Goal: Task Accomplishment & Management: Complete application form

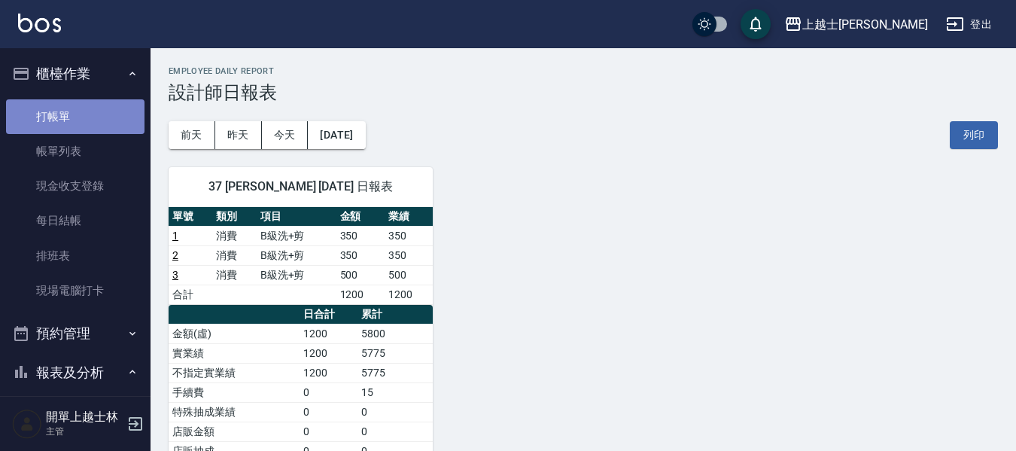
click at [74, 128] on link "打帳單" at bounding box center [75, 116] width 138 height 35
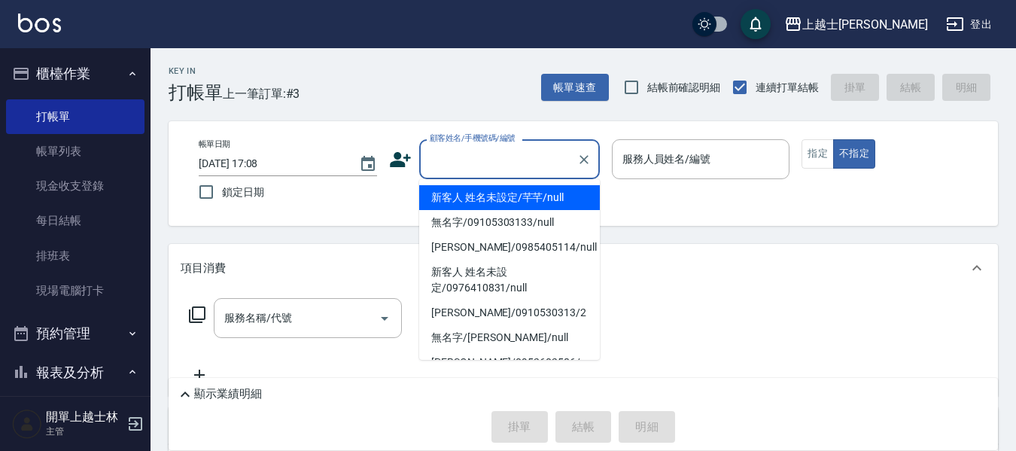
click at [499, 161] on input "顧客姓名/手機號碼/編號" at bounding box center [498, 159] width 144 height 26
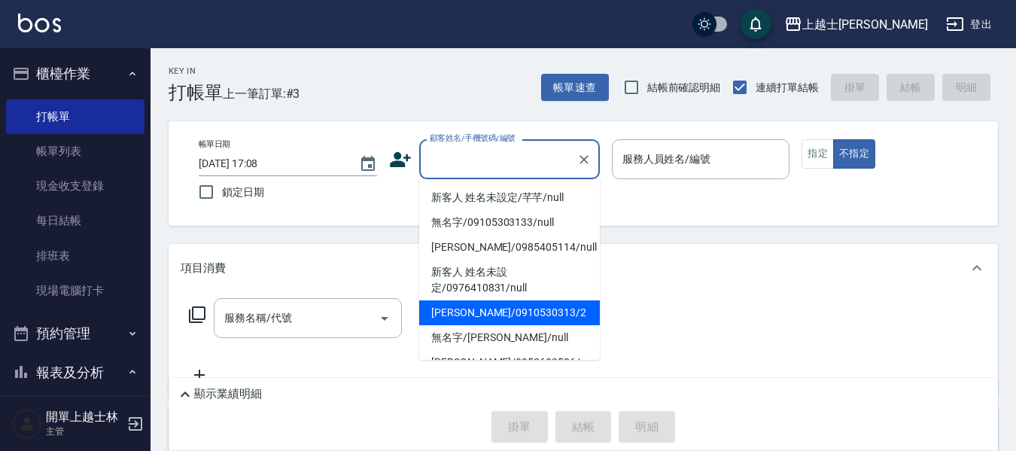
click at [499, 311] on li "[PERSON_NAME]/0910530313/2" at bounding box center [509, 312] width 181 height 25
type input "[PERSON_NAME]/0910530313/2"
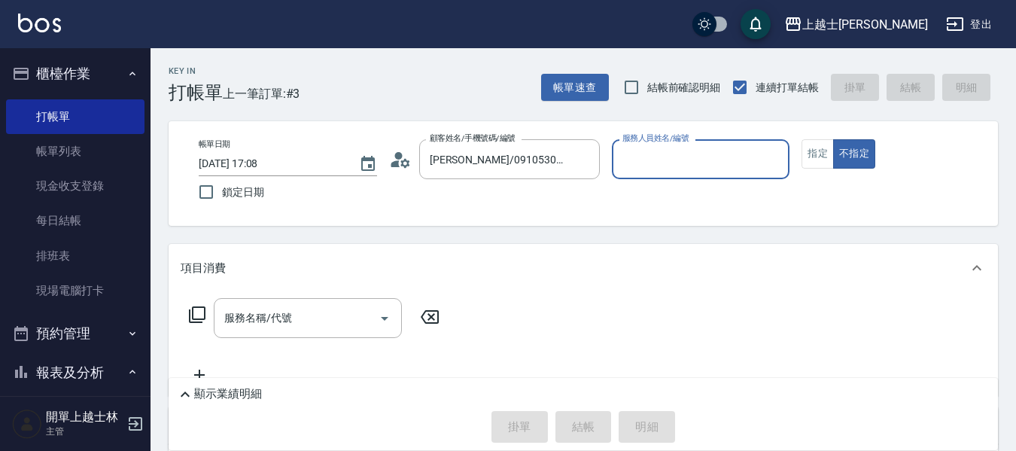
type input "小媛-2"
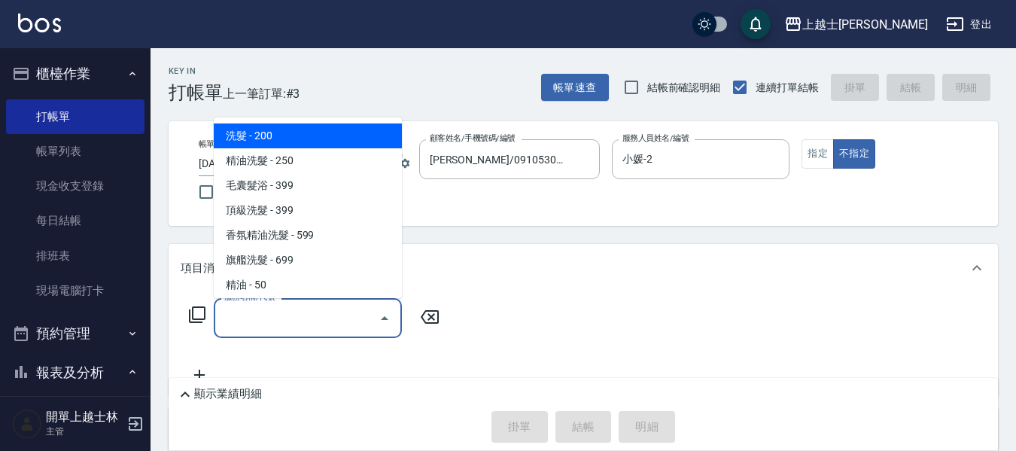
click at [303, 314] on input "服務名稱/代號" at bounding box center [296, 318] width 152 height 26
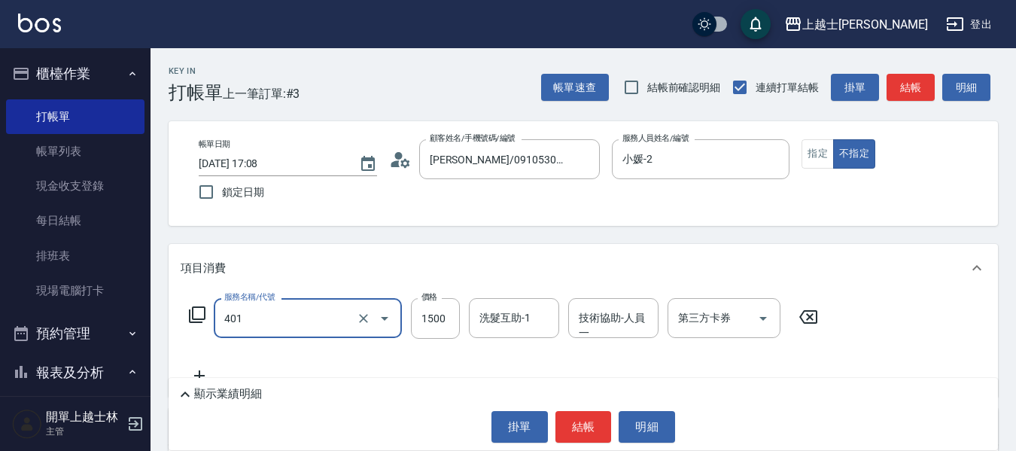
type input "基本染髮(401)"
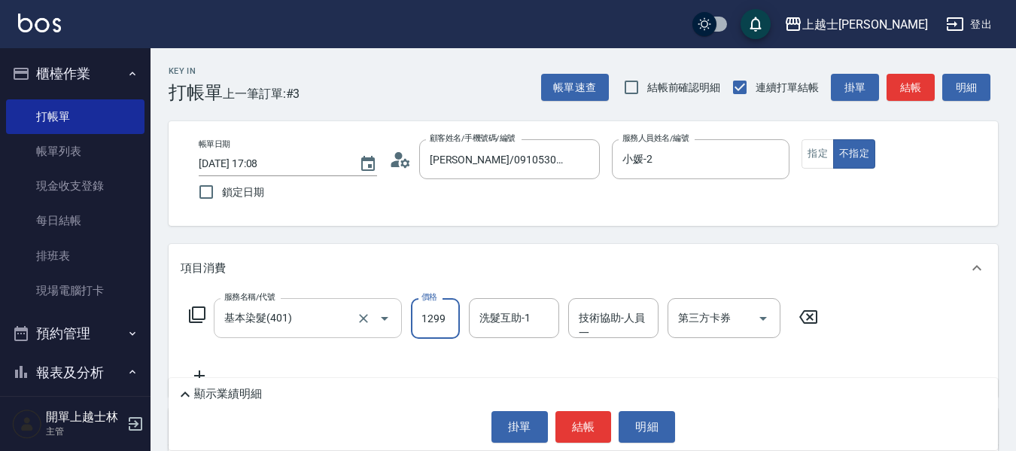
type input "1299"
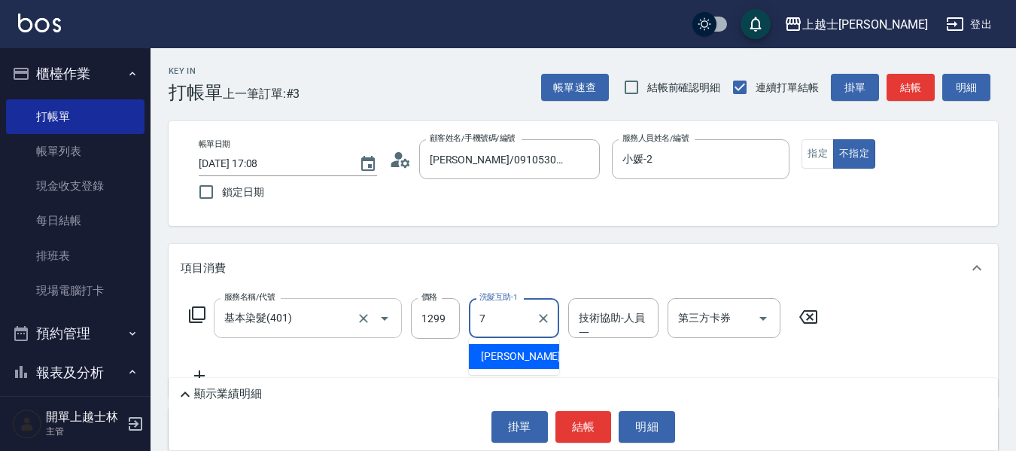
type input "[PERSON_NAME]-7"
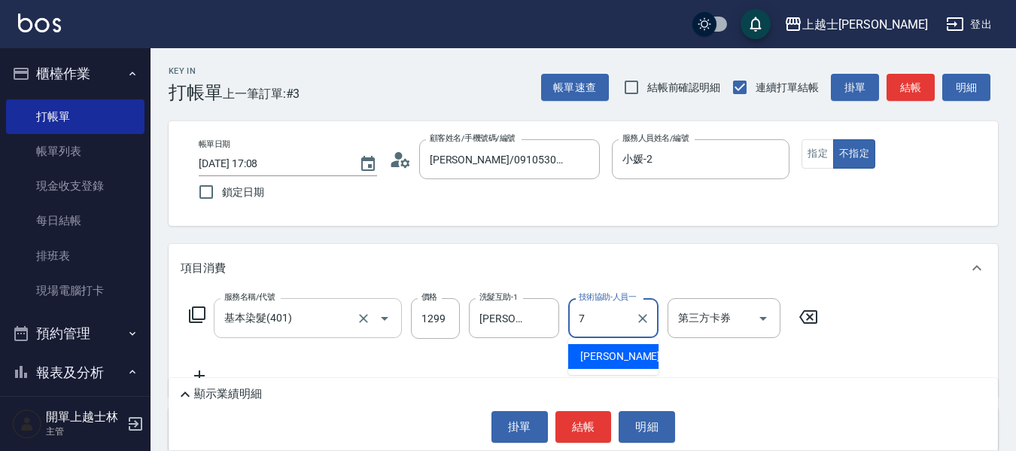
type input "[PERSON_NAME]-7"
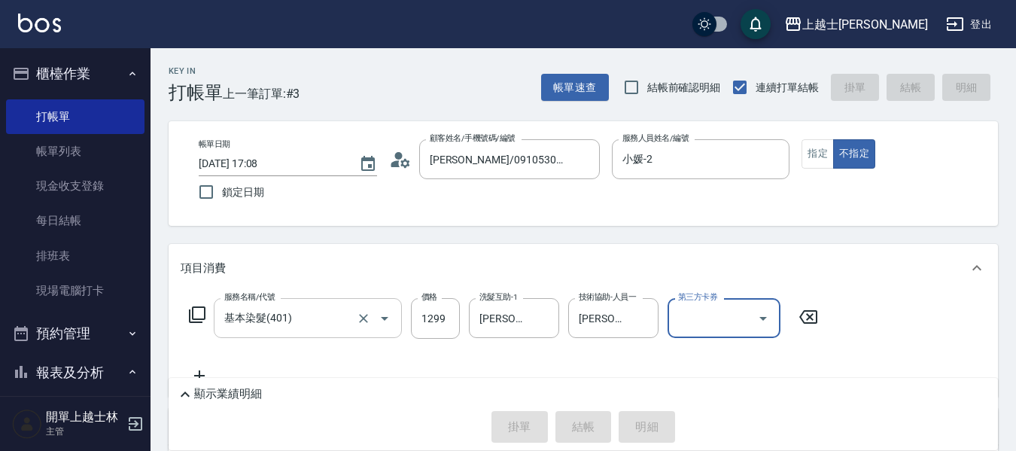
type input "[DATE] 17:09"
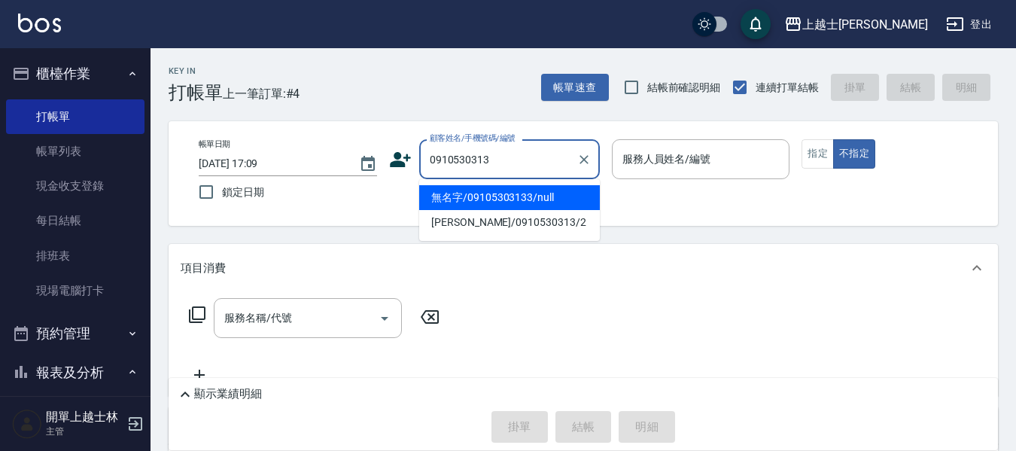
type input "無名字/09105303133/null"
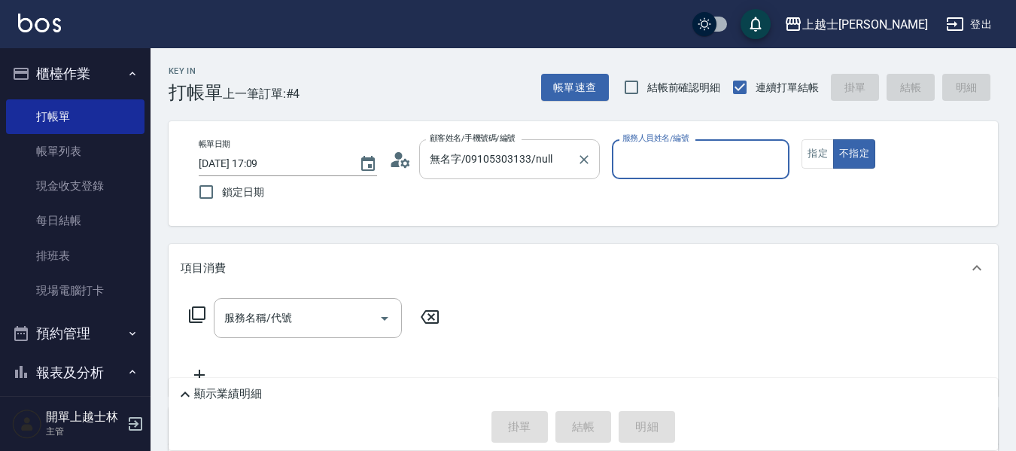
click at [833, 139] on button "不指定" at bounding box center [854, 153] width 42 height 29
type button "false"
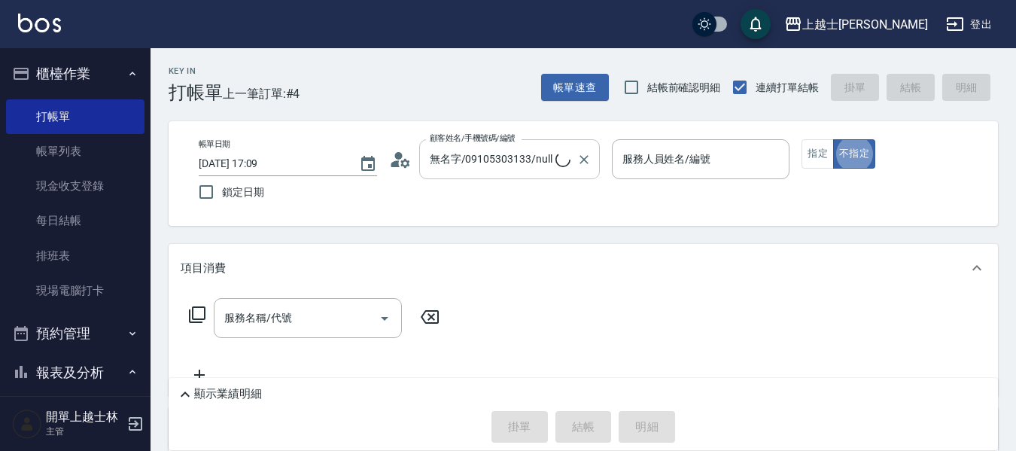
type input "2"
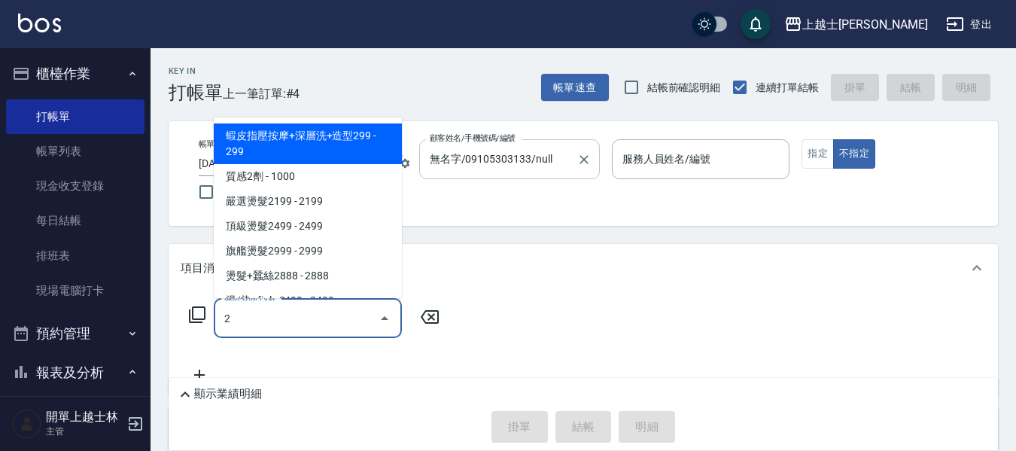
type input "[PERSON_NAME]/0910530313/2"
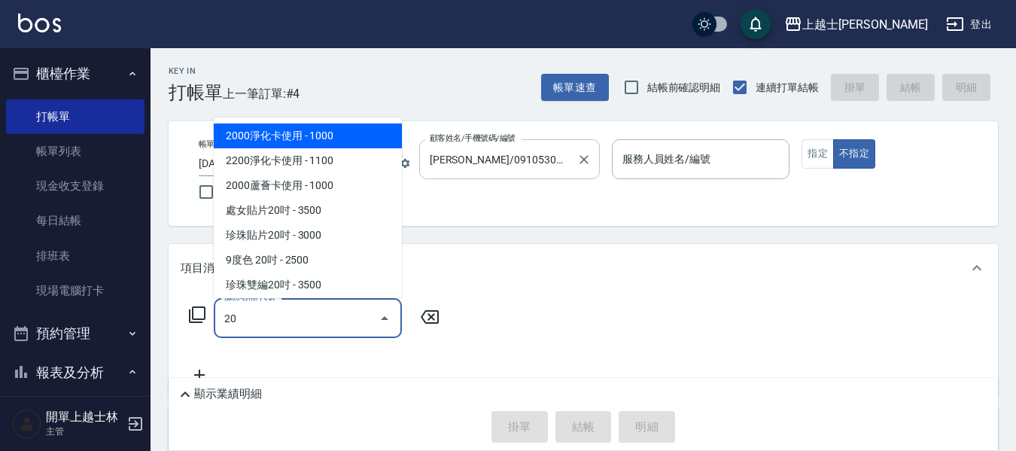
type input "204"
type input "小媛-2"
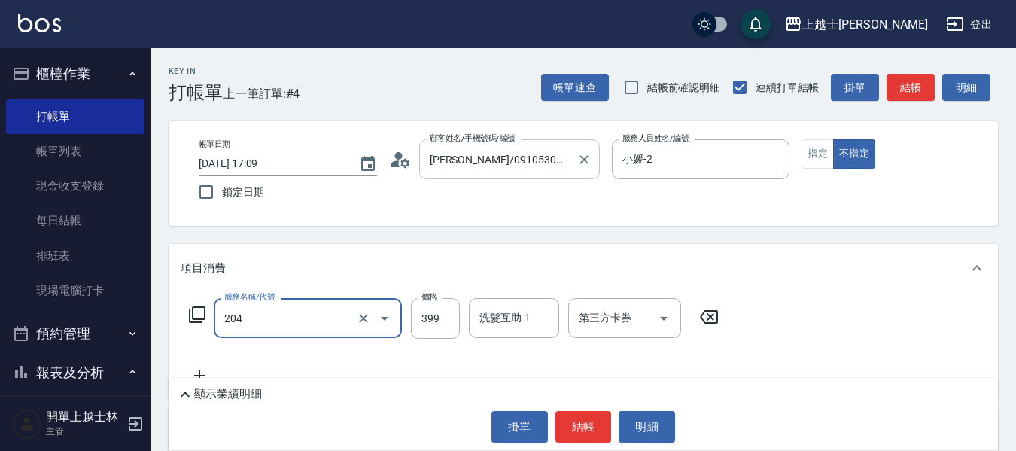
type input "A級洗+剪(204)"
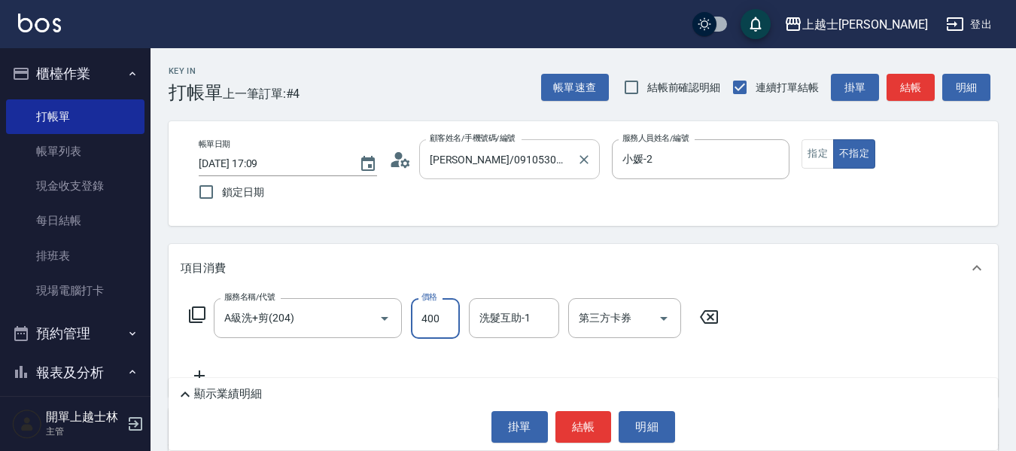
type input "400"
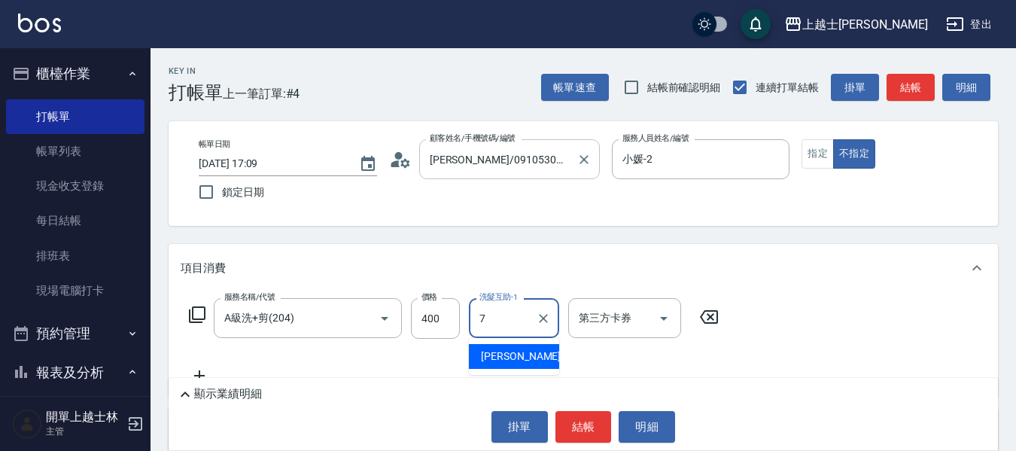
type input "[PERSON_NAME]-7"
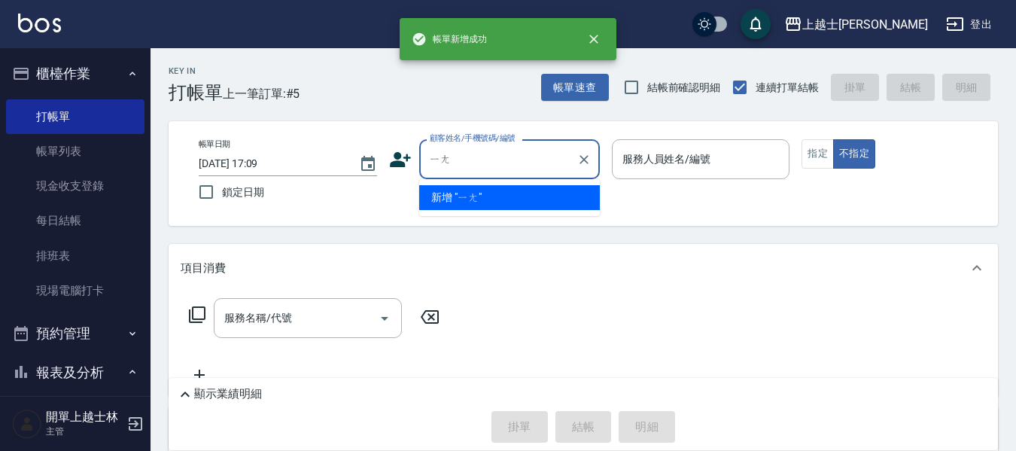
type input "樣"
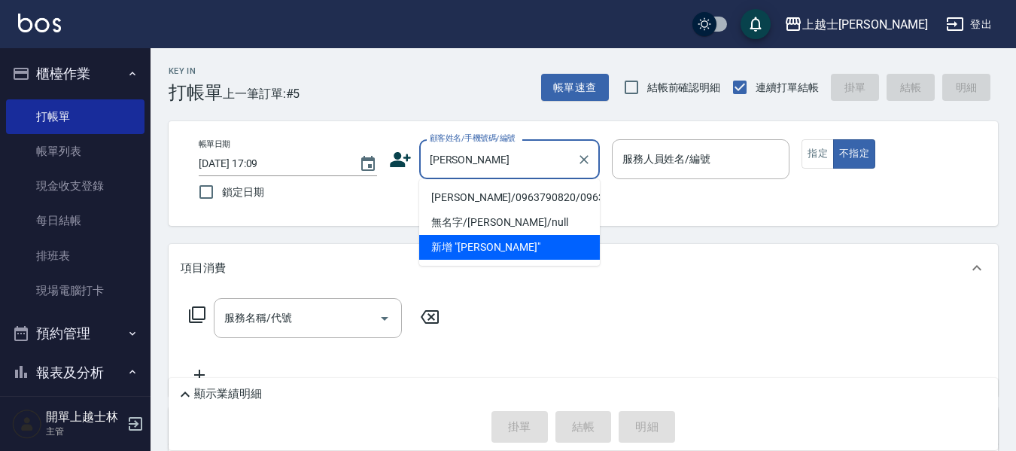
click at [508, 206] on li "[PERSON_NAME]/0963790820/0963790820" at bounding box center [509, 197] width 181 height 25
type input "[PERSON_NAME]/0963790820/0963790820"
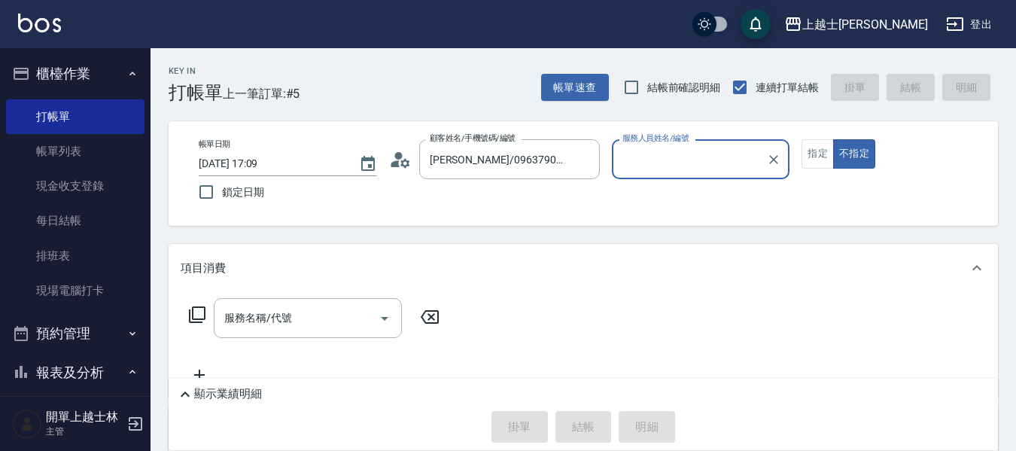
type input "小媛-2"
click at [819, 156] on button "指定" at bounding box center [817, 153] width 32 height 29
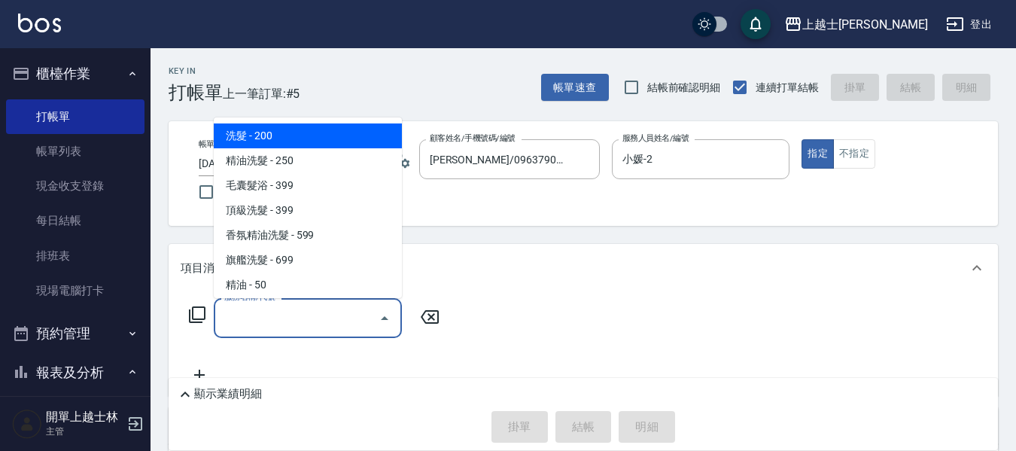
click at [256, 314] on div "服務名稱/代號 服務名稱/代號" at bounding box center [308, 318] width 188 height 40
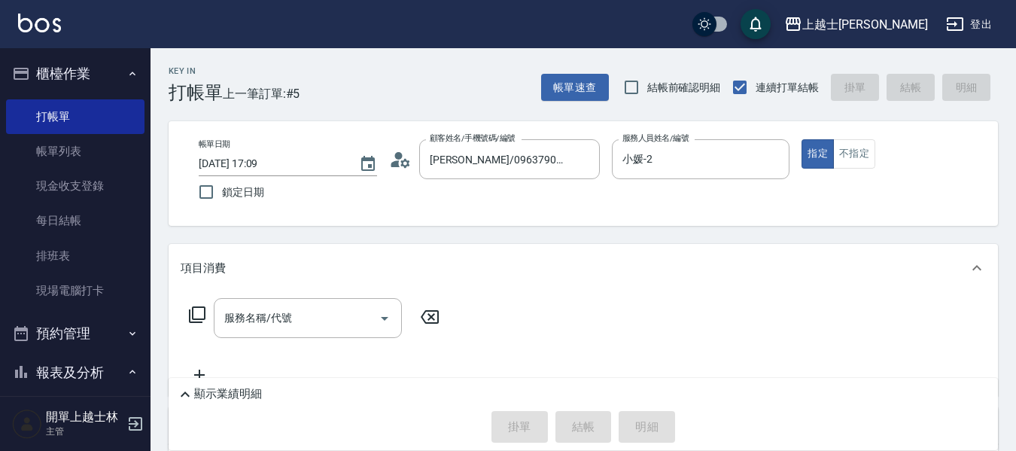
click at [196, 316] on icon at bounding box center [197, 314] width 18 height 18
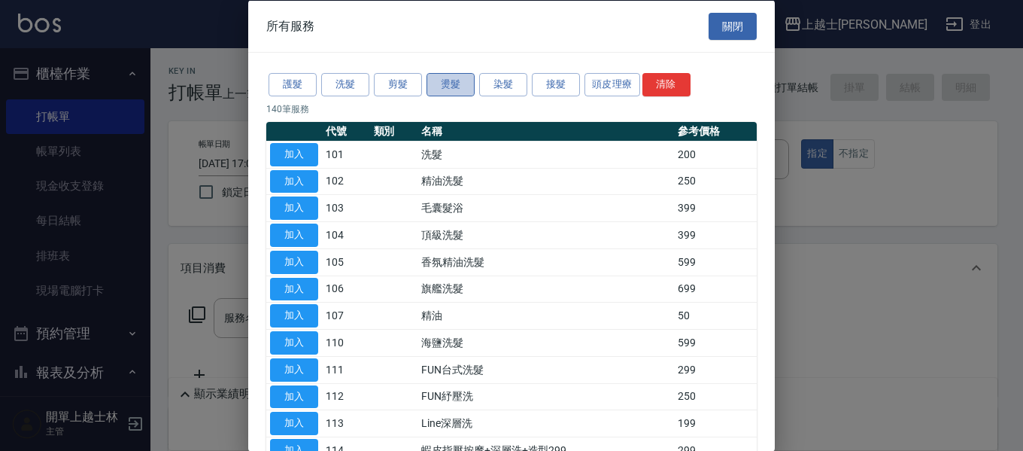
click at [449, 79] on button "燙髮" at bounding box center [451, 84] width 48 height 23
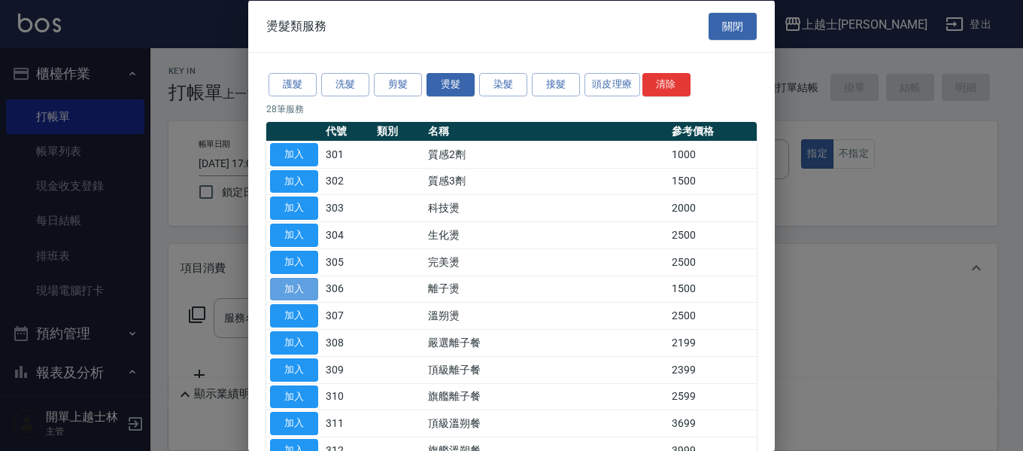
click at [312, 285] on button "加入" at bounding box center [294, 288] width 48 height 23
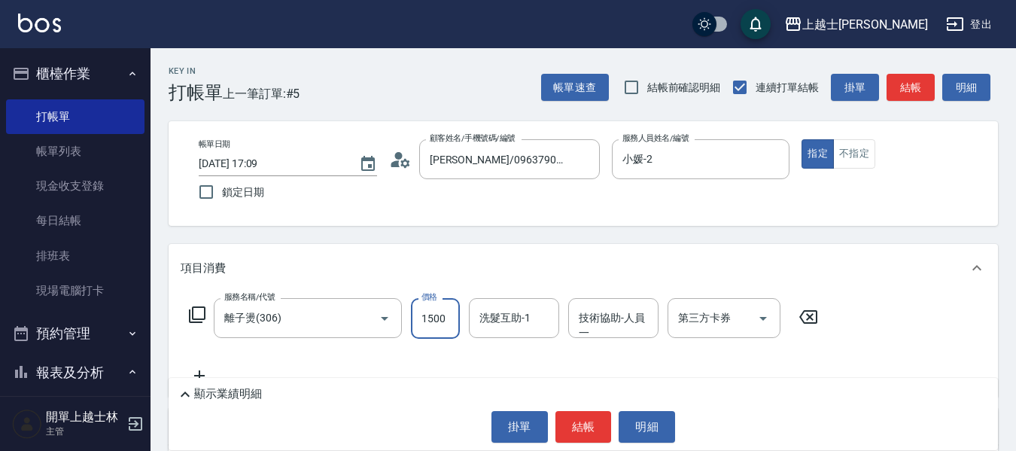
click at [433, 320] on input "1500" at bounding box center [435, 318] width 49 height 41
click at [193, 313] on icon at bounding box center [197, 314] width 17 height 17
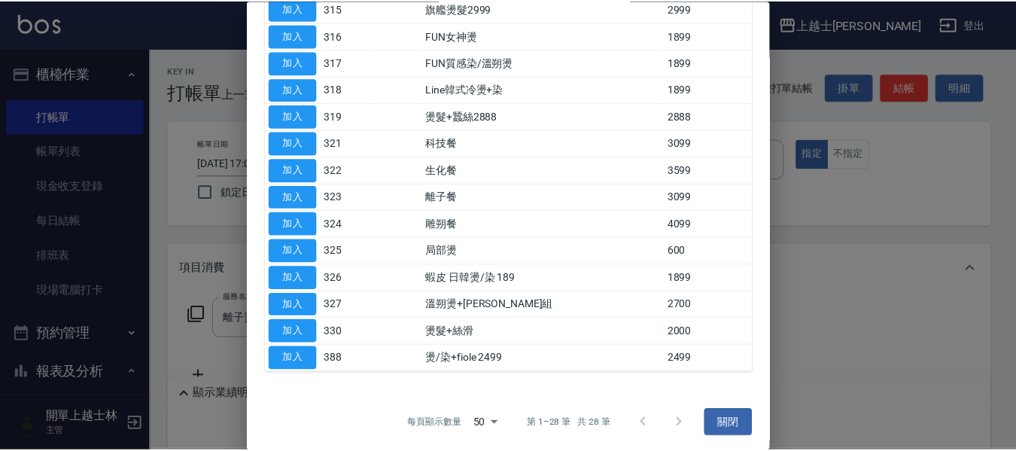
scroll to position [526, 0]
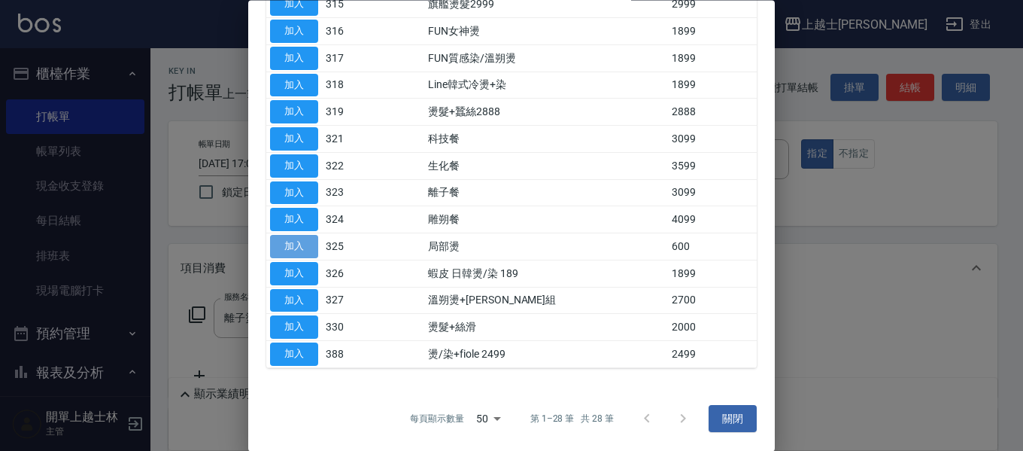
click at [302, 247] on button "加入" at bounding box center [294, 246] width 48 height 23
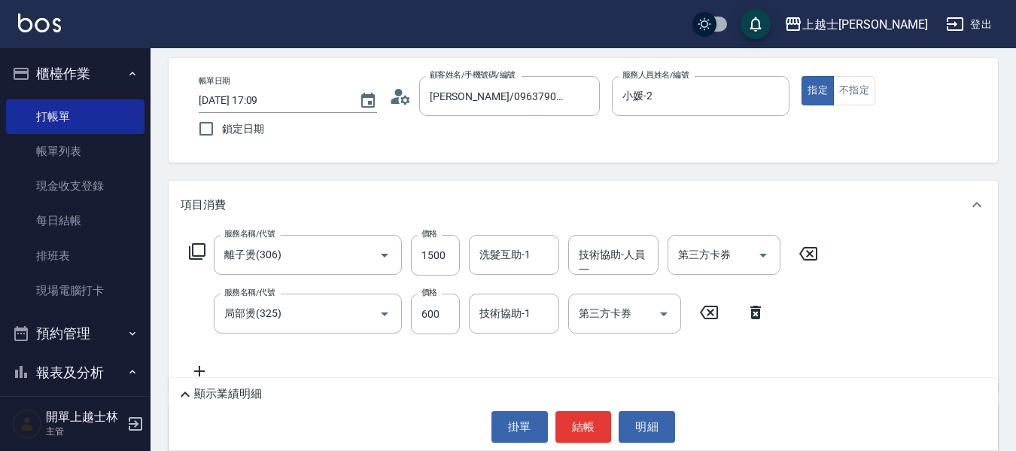
scroll to position [150, 0]
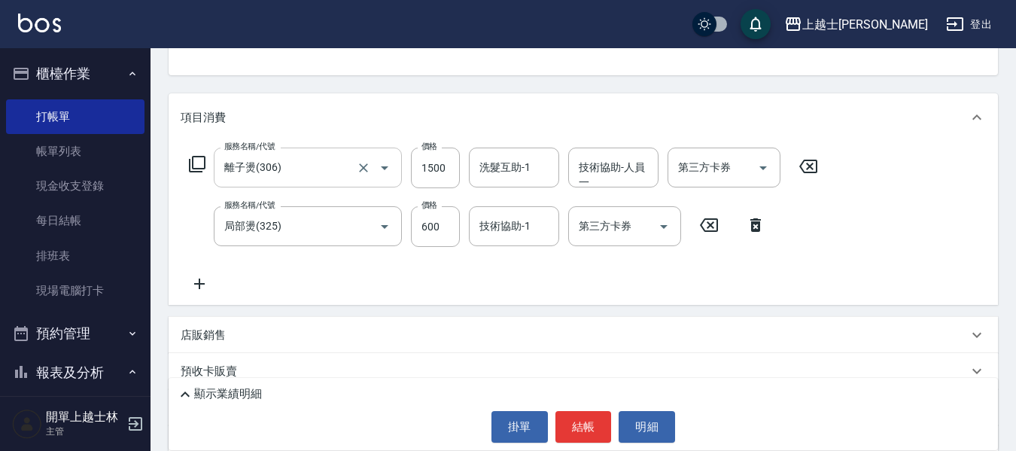
click at [327, 168] on input "離子燙(306)" at bounding box center [286, 167] width 132 height 26
type input "A級洗+剪(204)"
type input "600"
click at [431, 166] on input "399" at bounding box center [435, 167] width 49 height 41
type input "400"
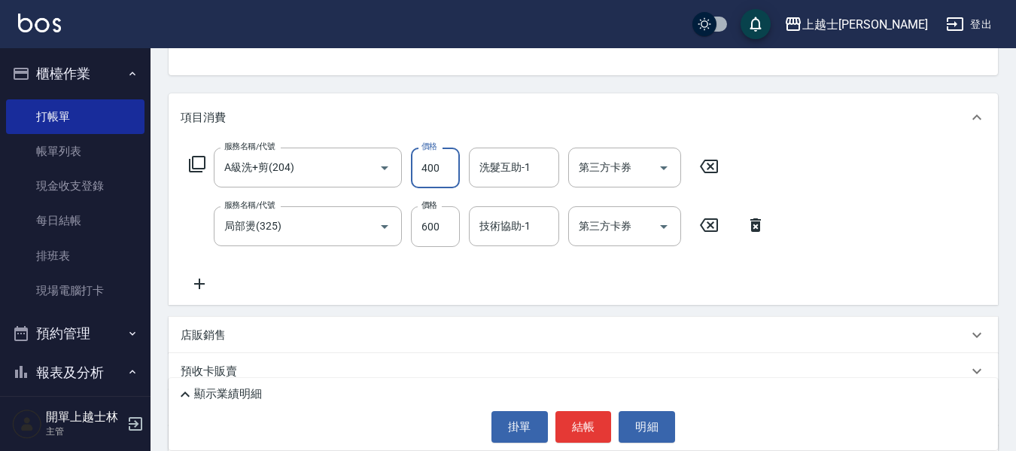
click at [604, 284] on div "服務名稱/代號 A級洗+剪(204) 服務名稱/代號 價格 400 價格 洗髮互助-1 洗髮互助-1 第三方卡券 第三方卡券 服務名稱/代號 局部燙(325)…" at bounding box center [478, 219] width 594 height 145
click at [508, 235] on input "技術協助-1" at bounding box center [513, 226] width 77 height 26
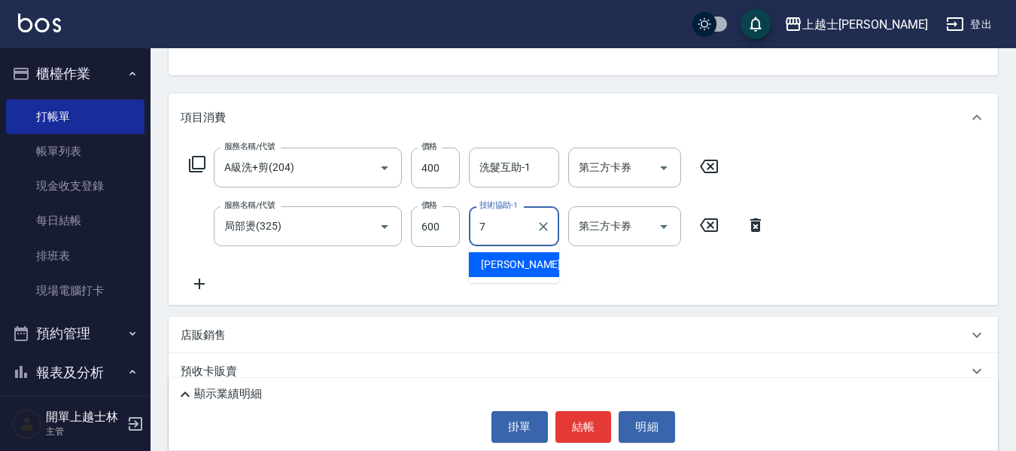
type input "[PERSON_NAME]-7"
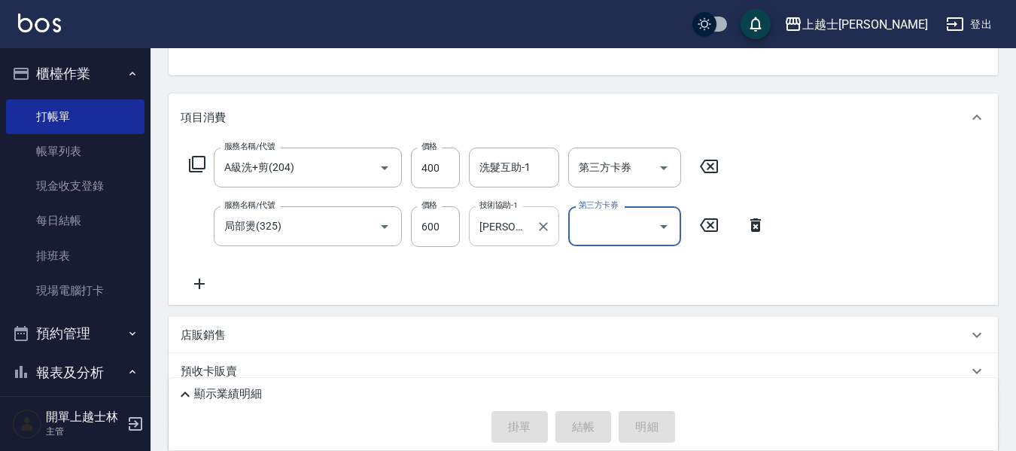
type input "[DATE] 17:10"
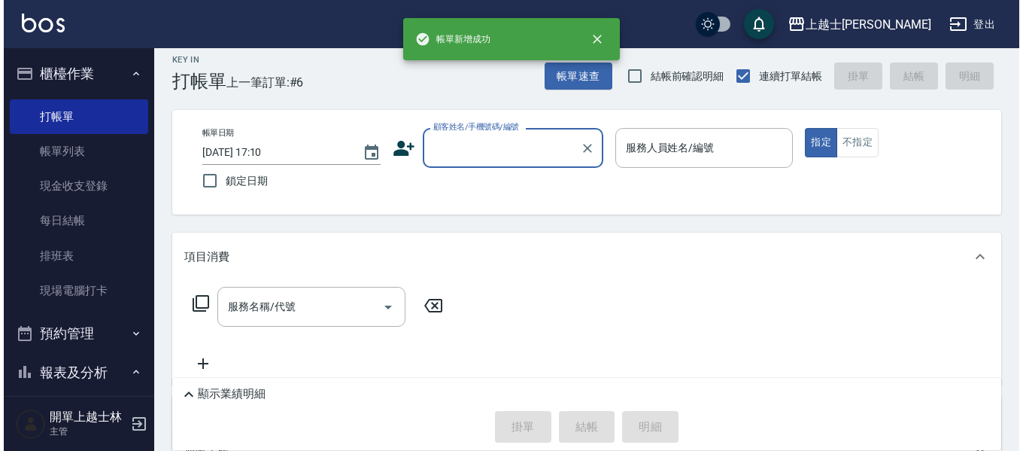
scroll to position [0, 0]
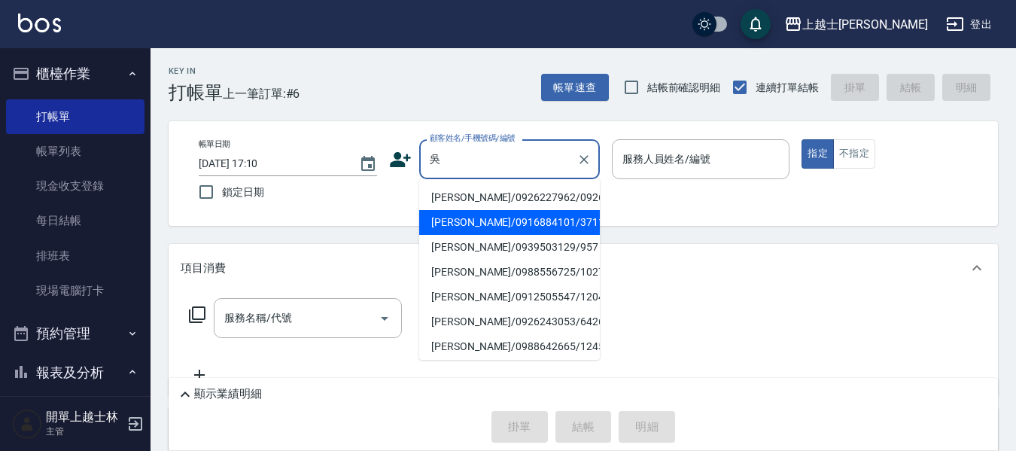
click at [554, 234] on li "[PERSON_NAME]/0916884101/3711" at bounding box center [509, 222] width 181 height 25
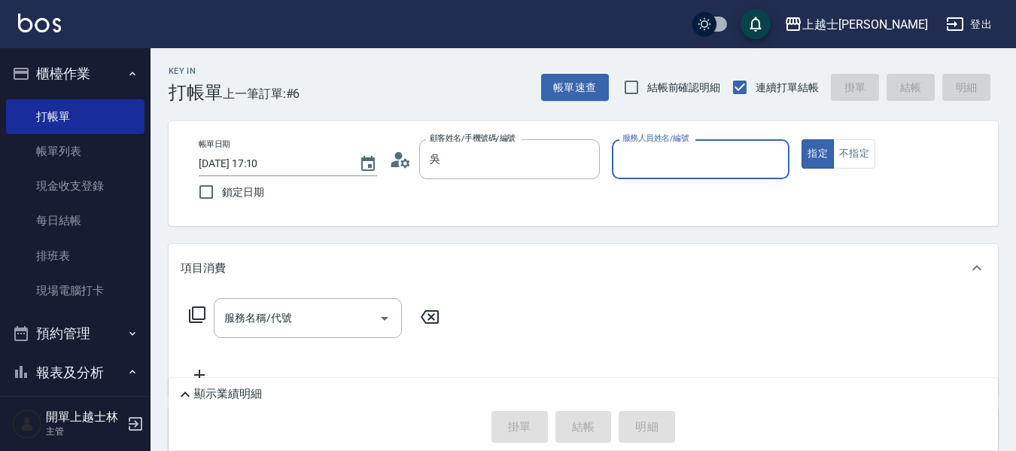
type input "[PERSON_NAME]/0916884101/3711"
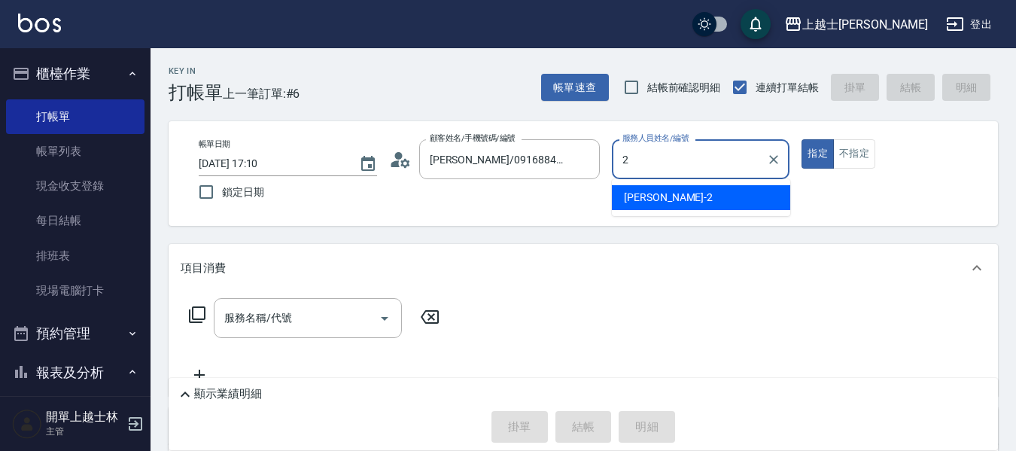
type input "小媛-2"
type button "true"
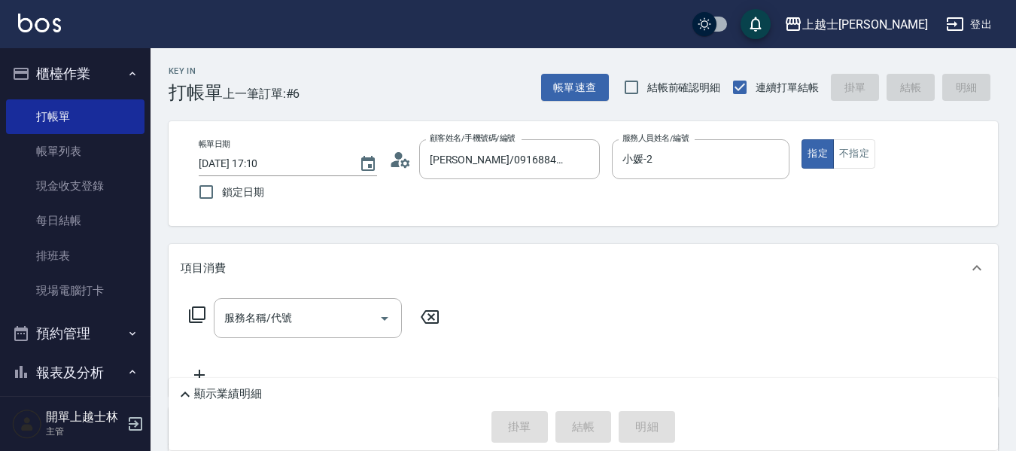
click at [202, 317] on icon at bounding box center [197, 314] width 18 height 18
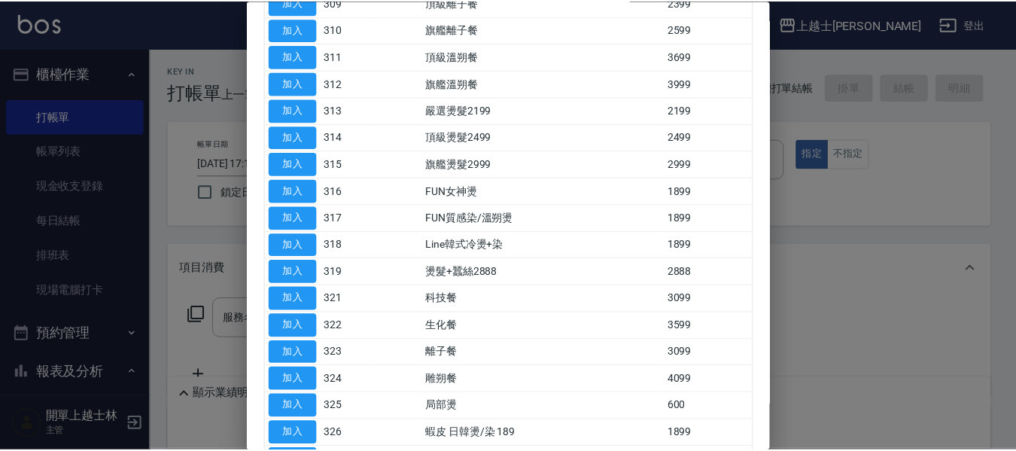
scroll to position [526, 0]
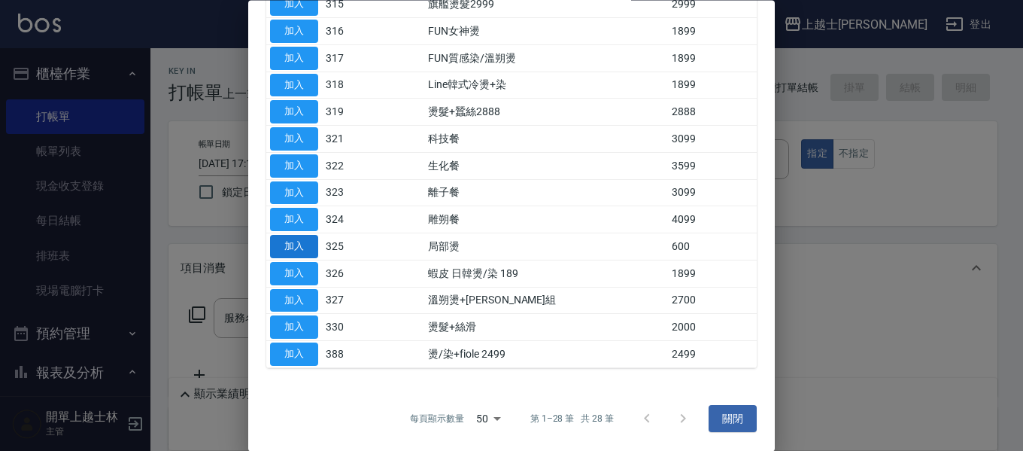
click at [282, 244] on button "加入" at bounding box center [294, 246] width 48 height 23
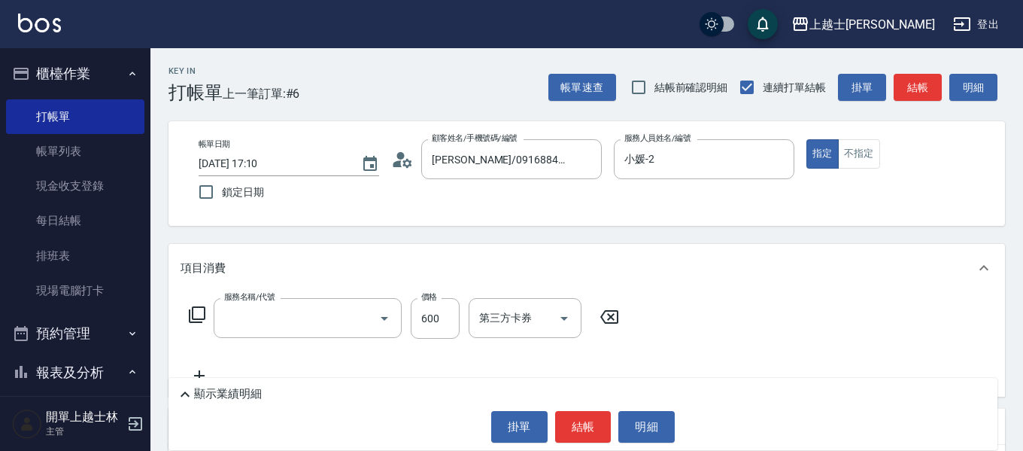
type input "局部燙(325)"
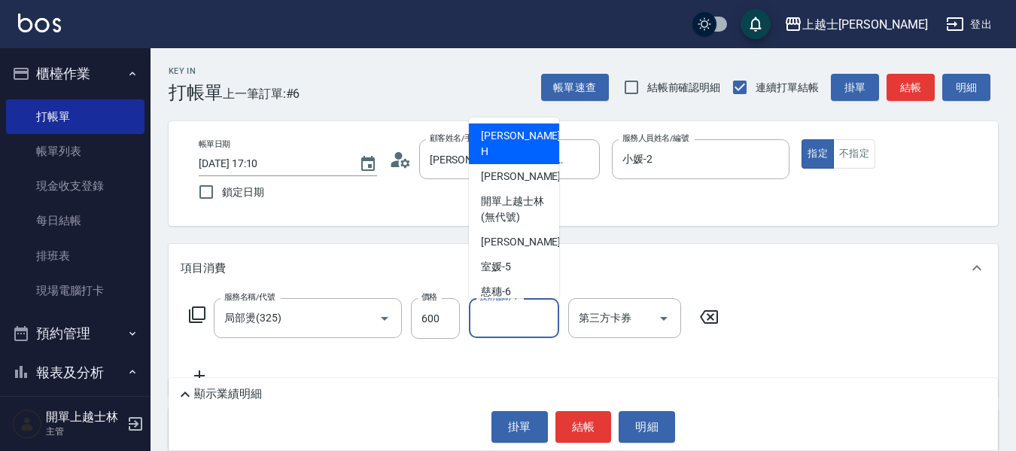
click at [497, 315] on div "技術協助-1 技術協助-1" at bounding box center [514, 318] width 90 height 40
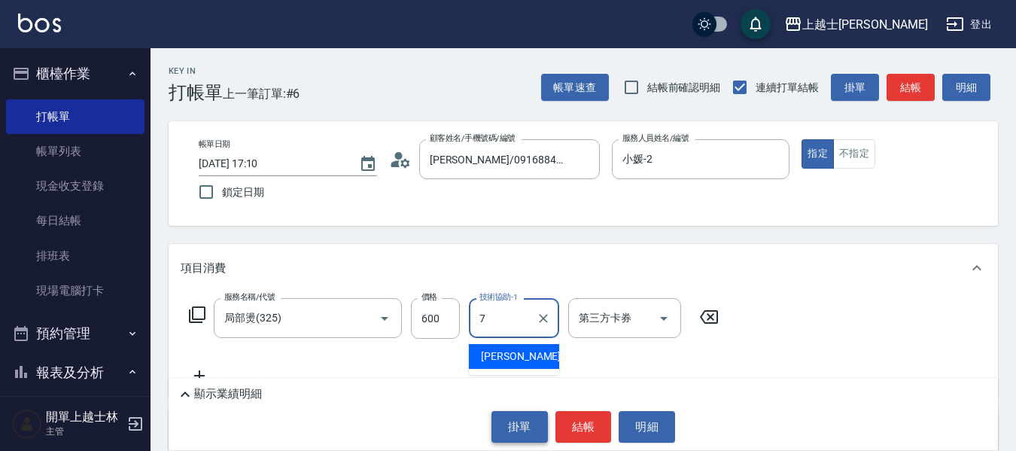
type input "[PERSON_NAME]-7"
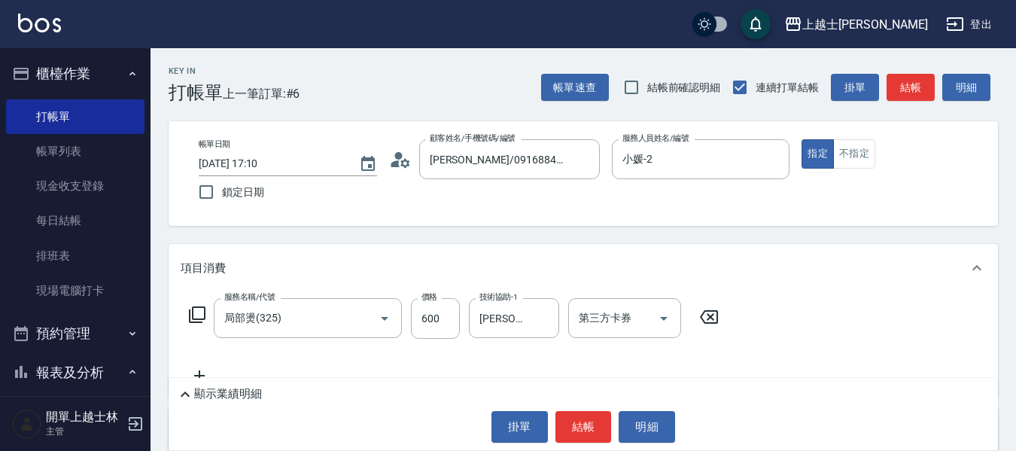
click at [202, 319] on icon at bounding box center [197, 314] width 17 height 17
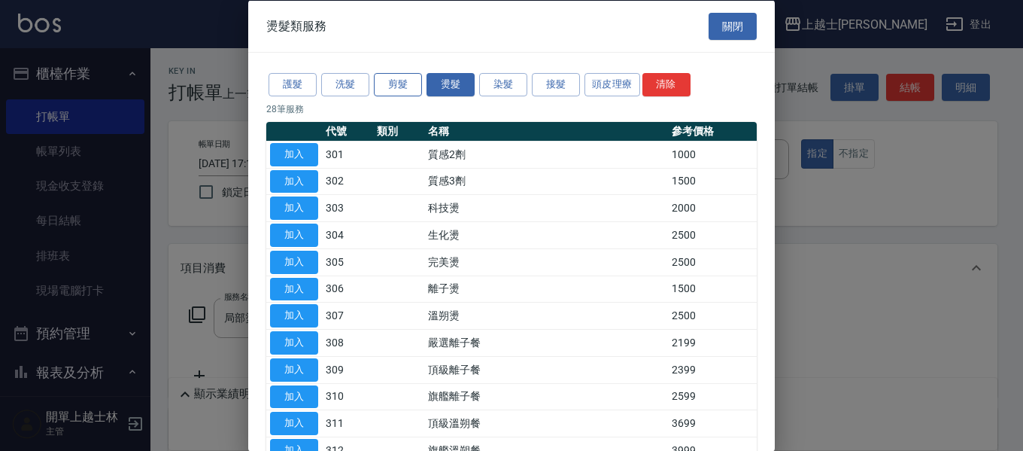
click at [387, 87] on button "剪髮" at bounding box center [398, 84] width 48 height 23
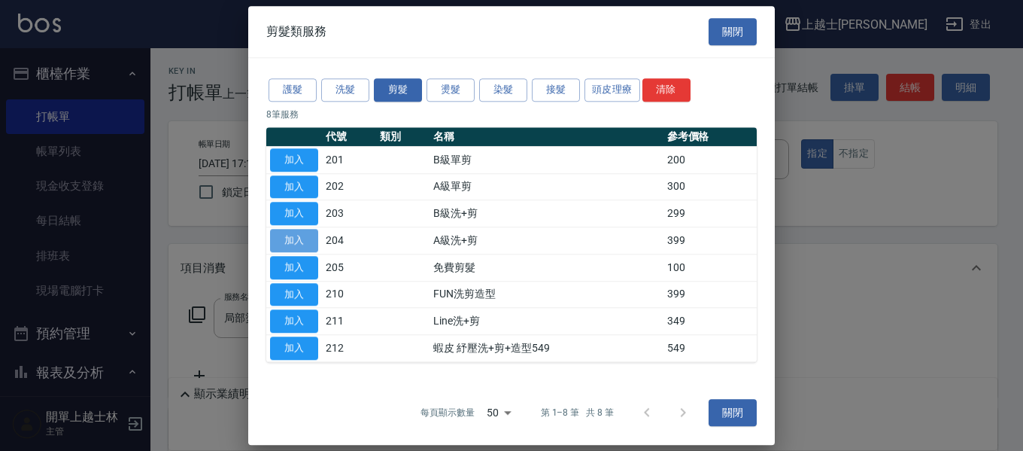
click at [293, 240] on button "加入" at bounding box center [294, 240] width 48 height 23
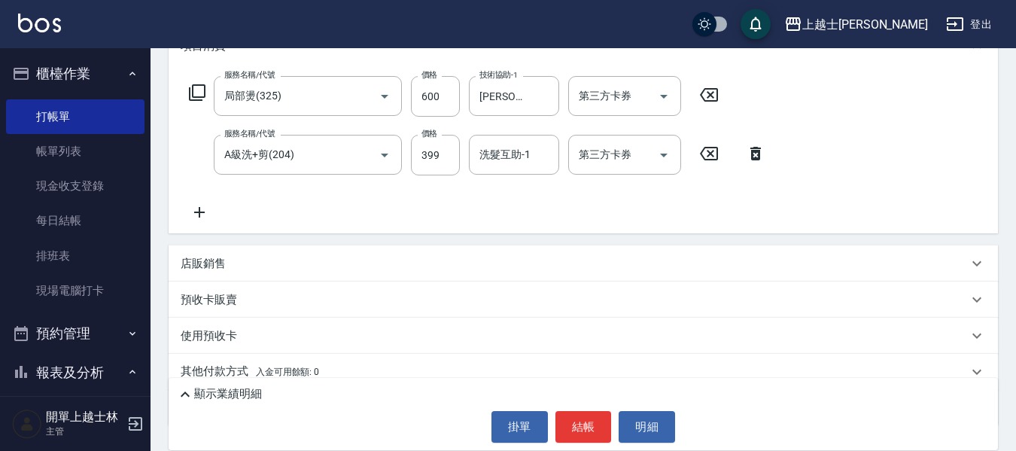
scroll to position [226, 0]
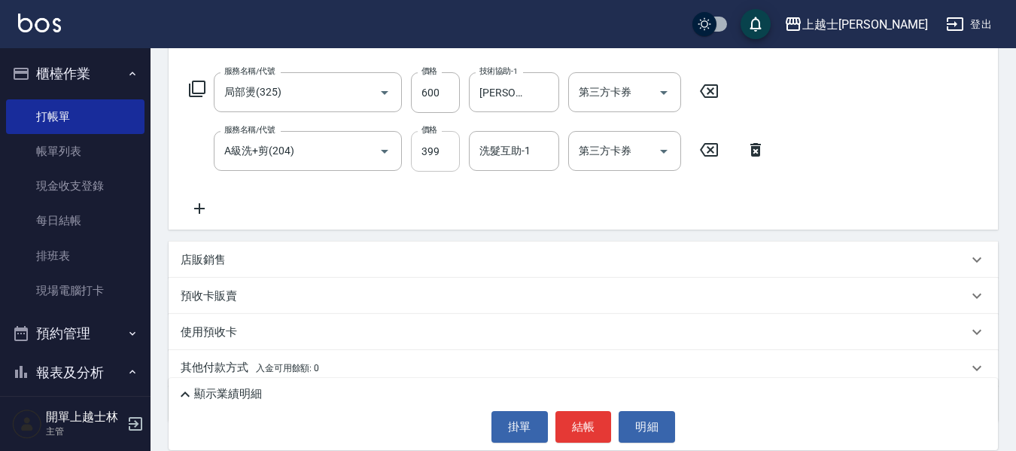
click at [446, 155] on input "399" at bounding box center [435, 151] width 49 height 41
type input "400"
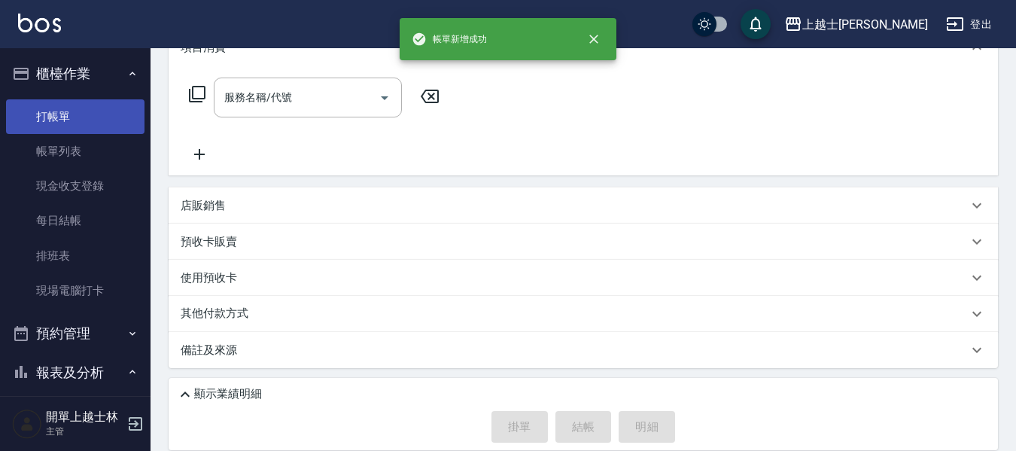
scroll to position [0, 0]
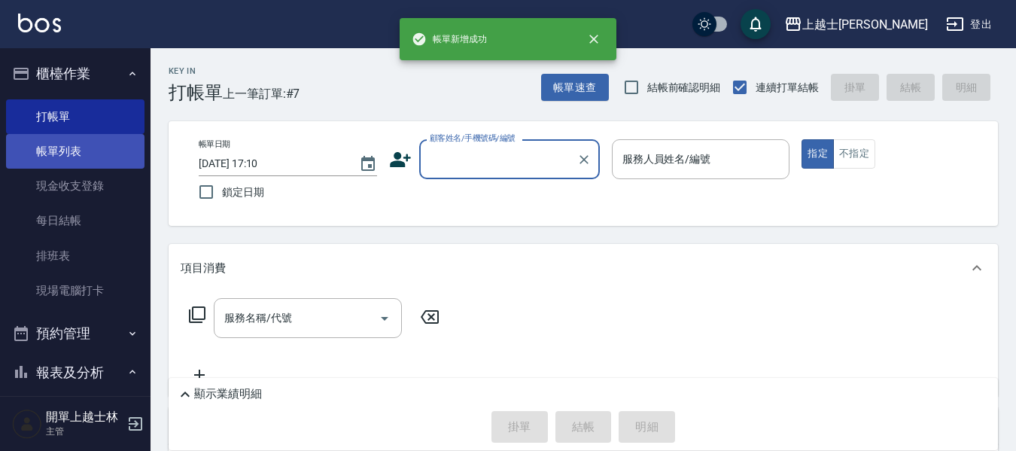
click at [81, 153] on link "帳單列表" at bounding box center [75, 151] width 138 height 35
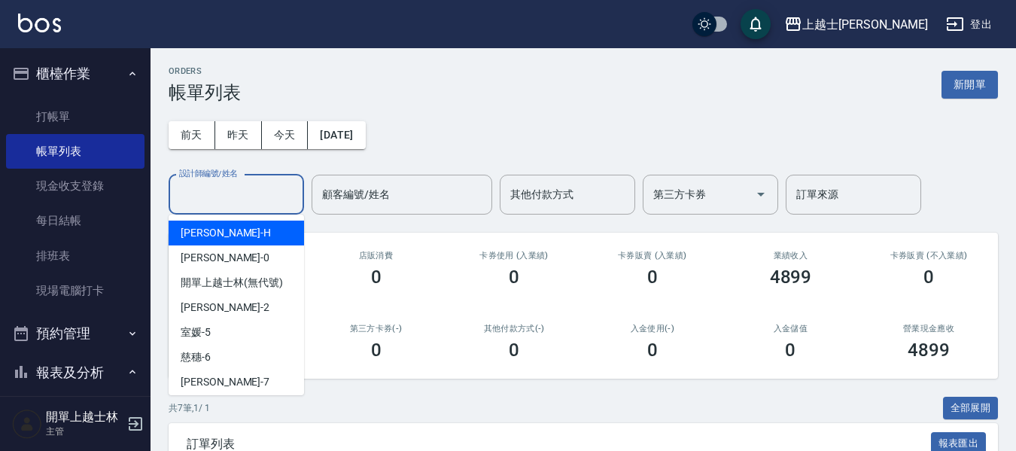
click at [213, 193] on input "設計師編號/姓名" at bounding box center [236, 194] width 122 height 26
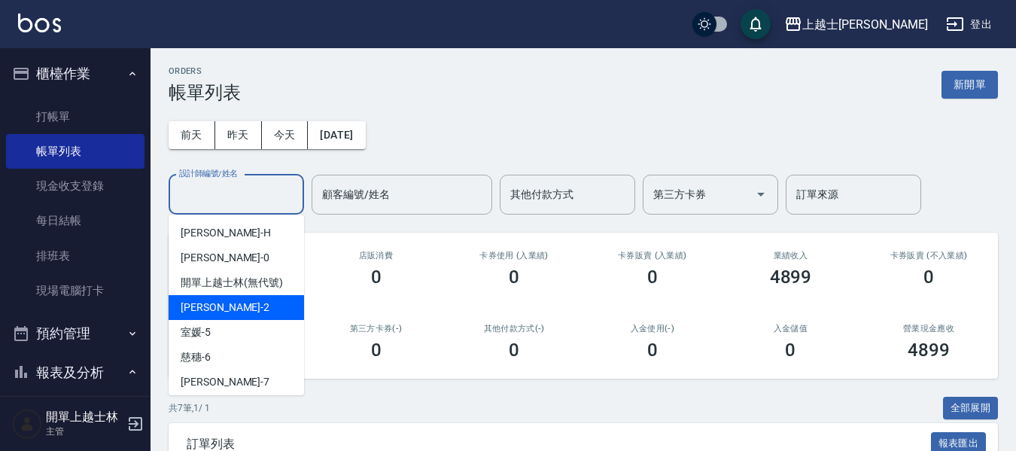
click at [226, 306] on div "小媛 -2" at bounding box center [236, 307] width 135 height 25
type input "小媛-2"
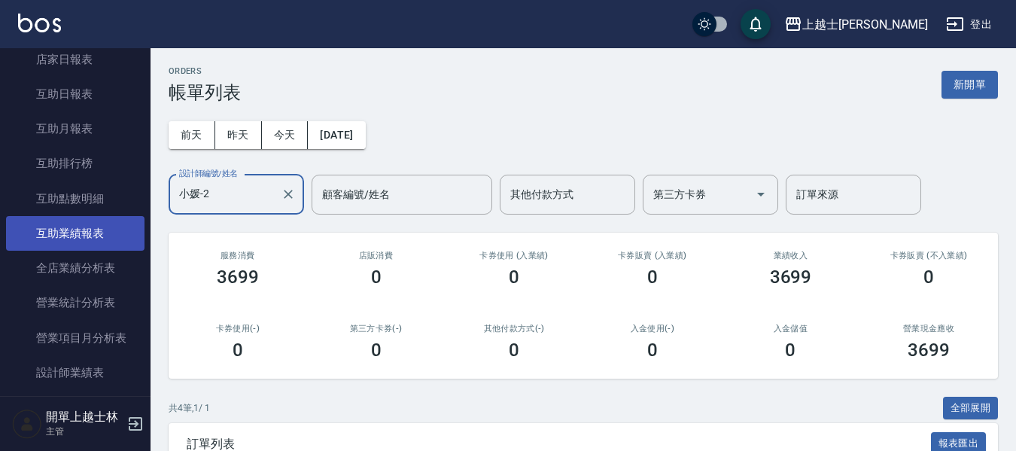
scroll to position [527, 0]
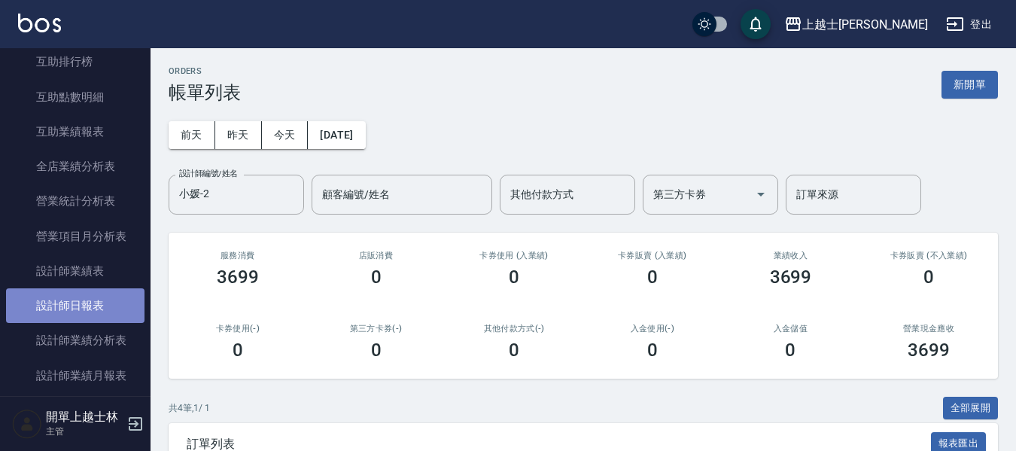
click at [108, 299] on link "設計師日報表" at bounding box center [75, 305] width 138 height 35
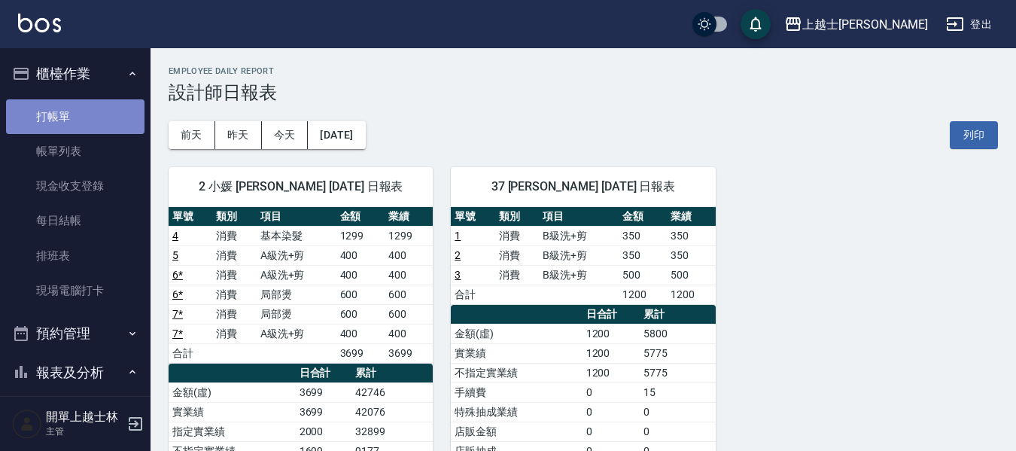
click at [96, 108] on link "打帳單" at bounding box center [75, 116] width 138 height 35
